Goal: Task Accomplishment & Management: Manage account settings

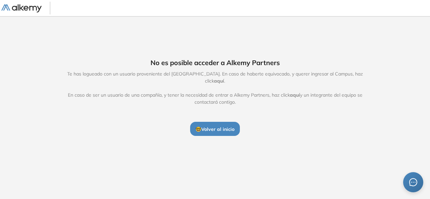
click at [218, 126] on span "🤓 Volver al inicio" at bounding box center [215, 129] width 39 height 6
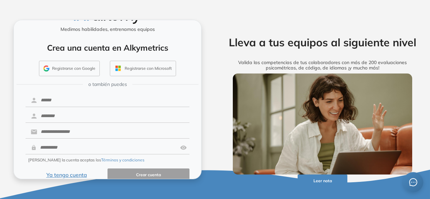
scroll to position [28, 0]
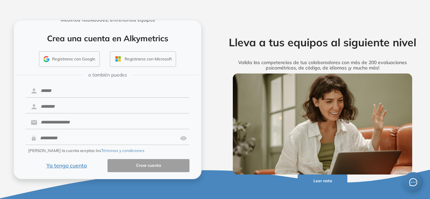
click at [71, 166] on button "Ya tengo cuenta" at bounding box center [67, 165] width 82 height 13
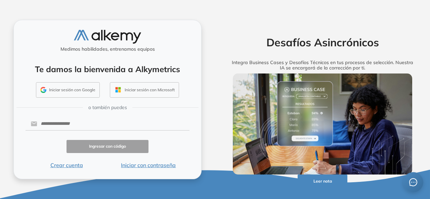
click at [74, 91] on button "Iniciar sesión con Google" at bounding box center [68, 89] width 64 height 15
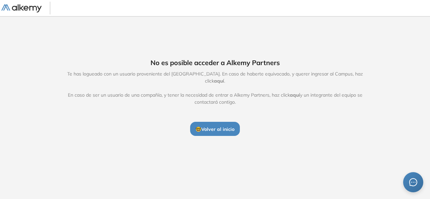
click at [218, 126] on span "🤓 Volver al inicio" at bounding box center [215, 129] width 39 height 6
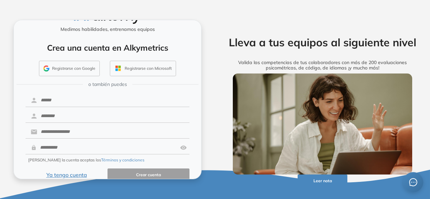
scroll to position [28, 0]
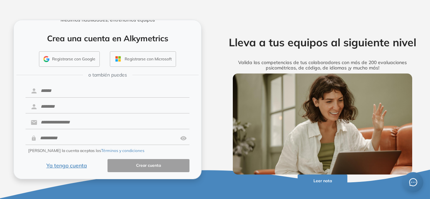
click at [64, 165] on button "Ya tengo cuenta" at bounding box center [67, 165] width 82 height 13
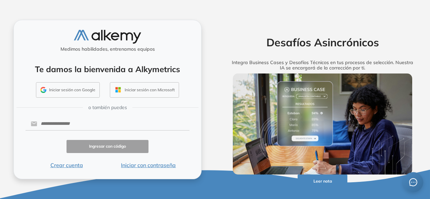
click at [76, 86] on button "Iniciar sesión con Google" at bounding box center [68, 89] width 64 height 15
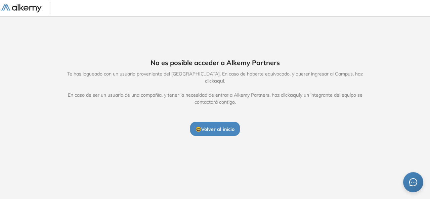
click at [297, 92] on span "aquí" at bounding box center [295, 95] width 10 height 6
click at [224, 78] on span "aquí" at bounding box center [219, 81] width 10 height 6
